Goal: Information Seeking & Learning: Learn about a topic

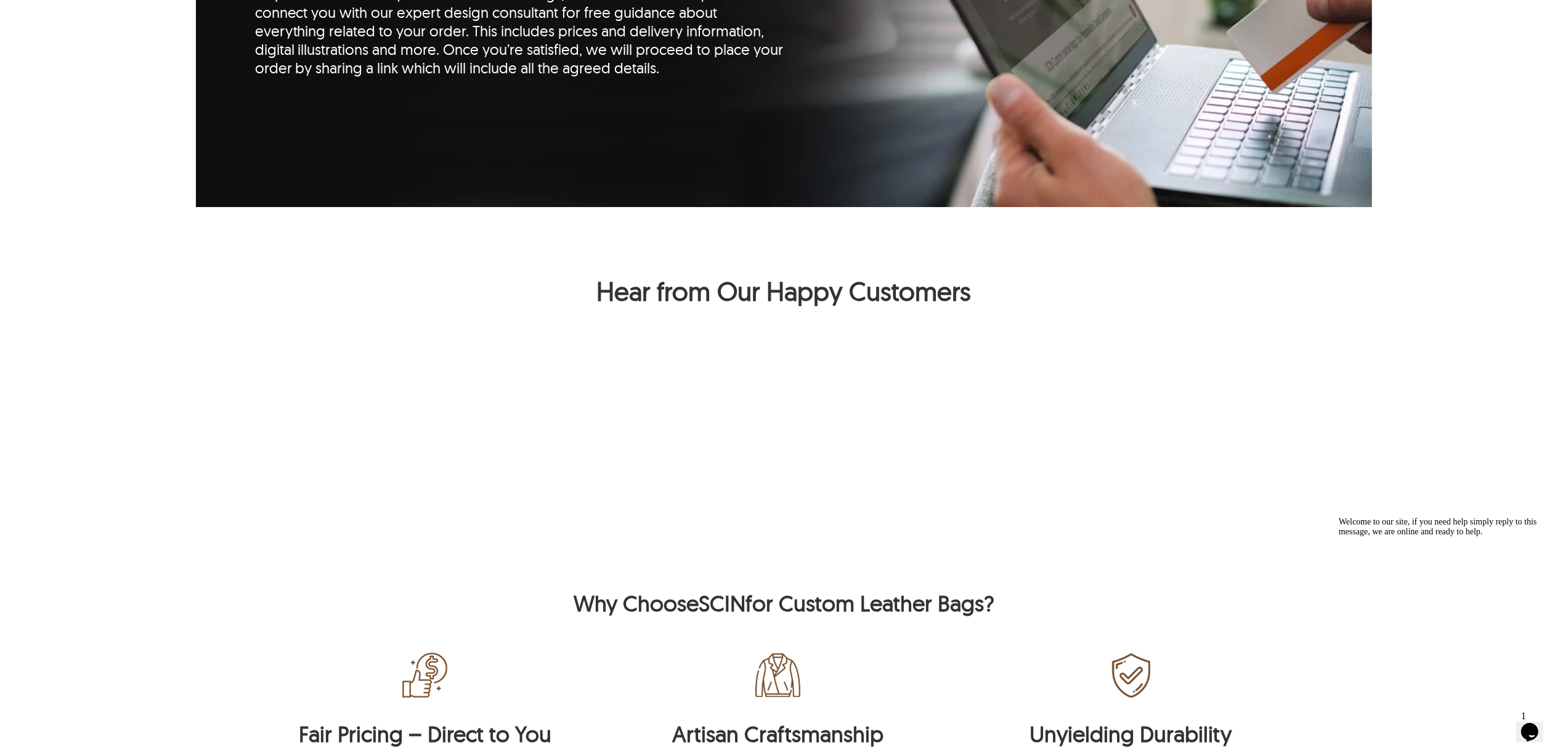
scroll to position [2054, 0]
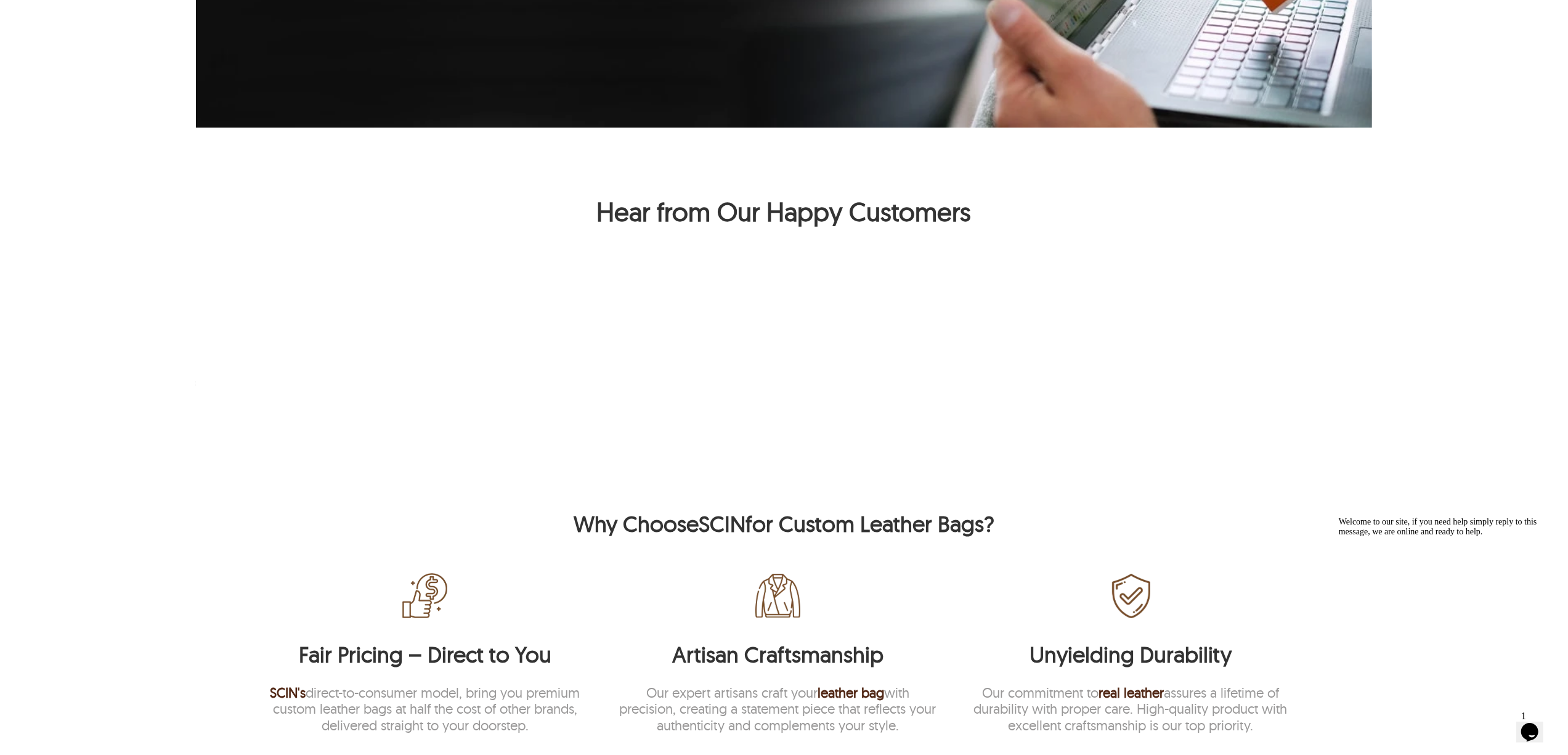
click at [824, 523] on div "Why Choose SCIN for Custom Leather Bags?" at bounding box center [784, 523] width 1059 height 28
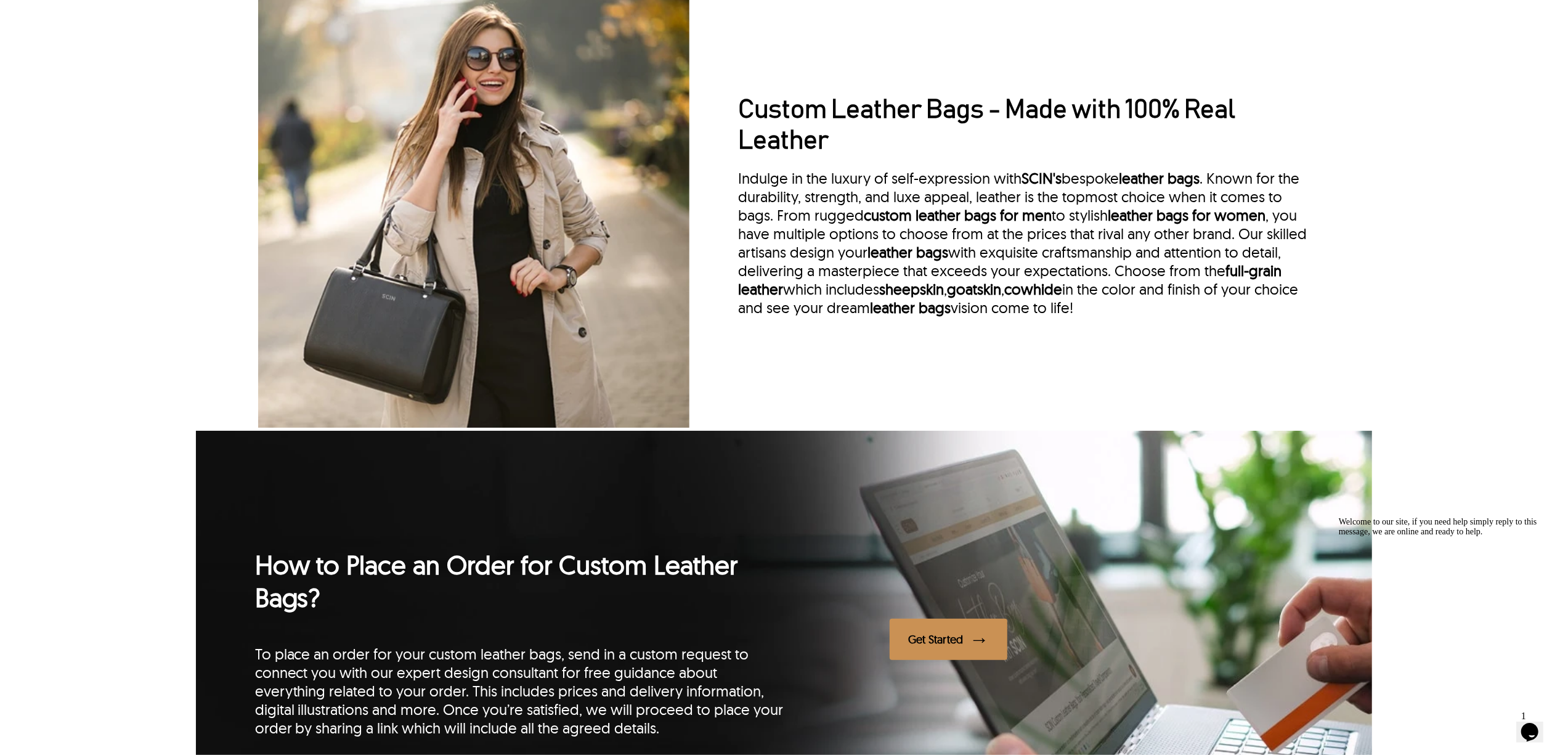
scroll to position [1233, 0]
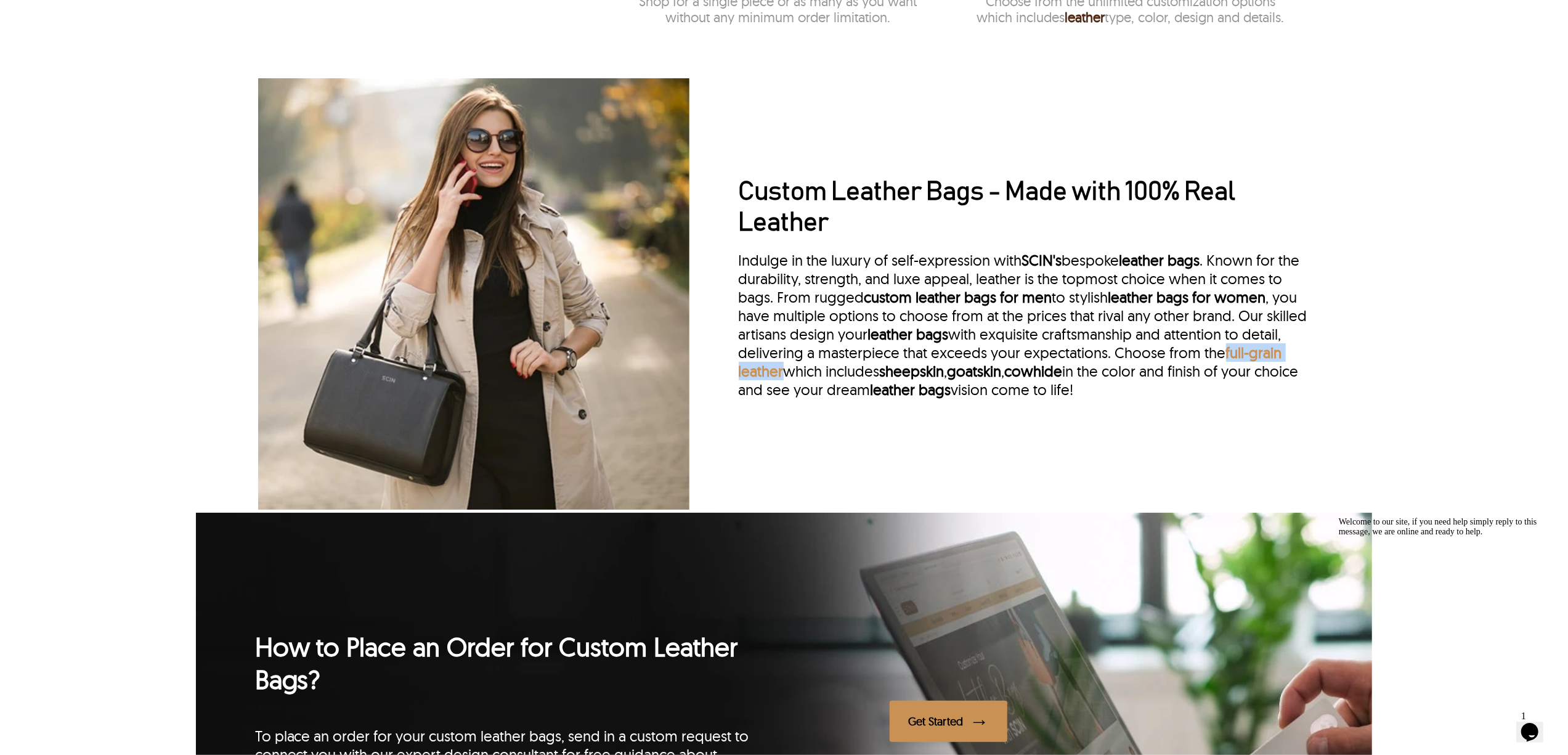
drag, startPoint x: 784, startPoint y: 369, endPoint x: 1225, endPoint y: 353, distance: 441.3
click at [1225, 353] on div "Indulge in the luxury of self-expression with SCIN's bespoke leather bags . Kno…" at bounding box center [1026, 325] width 575 height 148
copy link "full-grain leather"
click at [817, 411] on div "Custom Leather Bags - Made with 100% Real Leather Indulge in the luxury of self…" at bounding box center [1026, 294] width 575 height 234
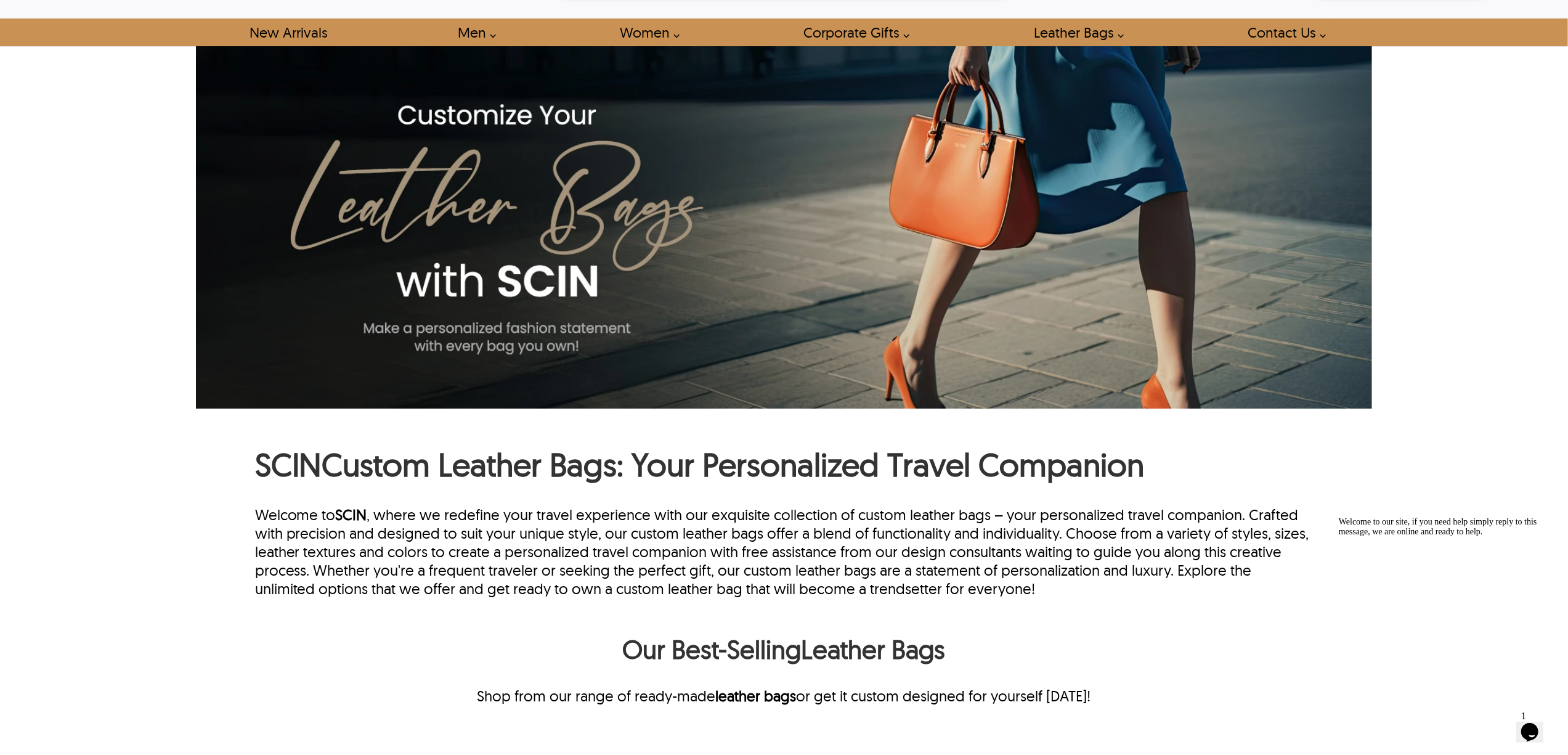
scroll to position [0, 0]
